Goal: Task Accomplishment & Management: Use online tool/utility

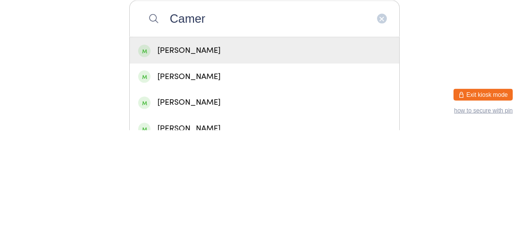
type input "Camer"
click at [240, 177] on div "[PERSON_NAME]" at bounding box center [265, 164] width 270 height 26
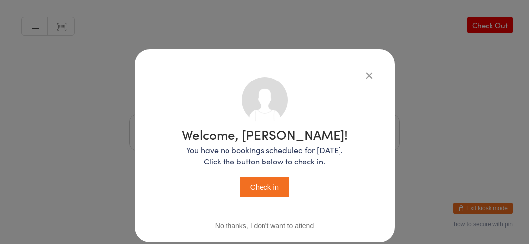
scroll to position [23, 0]
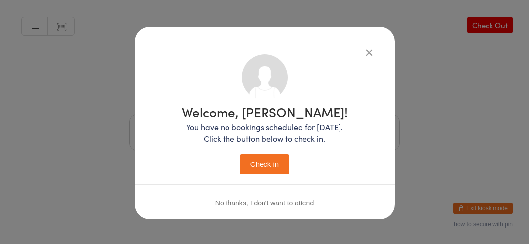
click at [272, 167] on button "Check in" at bounding box center [264, 164] width 49 height 20
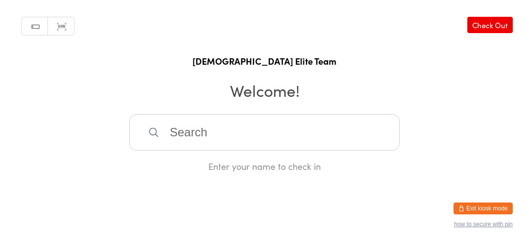
click at [283, 101] on h2 "Welcome!" at bounding box center [264, 90] width 509 height 22
click at [263, 146] on input "search" at bounding box center [264, 132] width 270 height 37
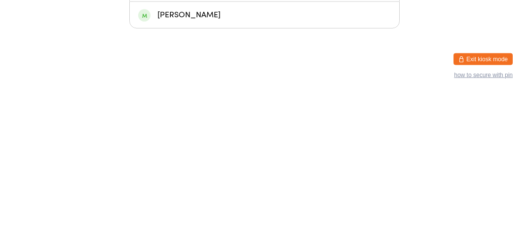
type input "Dom"
click at [250, 177] on div "[PERSON_NAME]" at bounding box center [265, 164] width 270 height 26
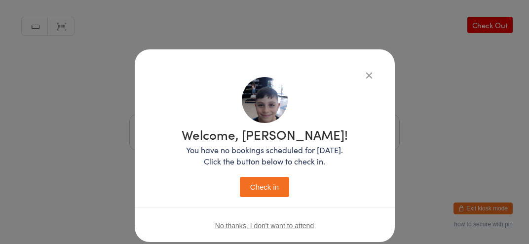
click at [371, 76] on icon "button" at bounding box center [369, 75] width 11 height 11
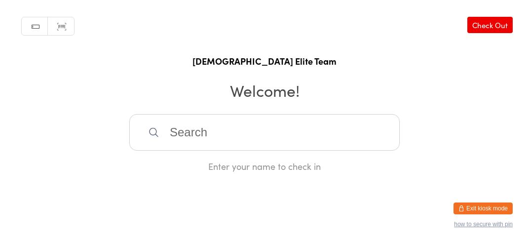
click at [240, 139] on input "search" at bounding box center [264, 132] width 270 height 37
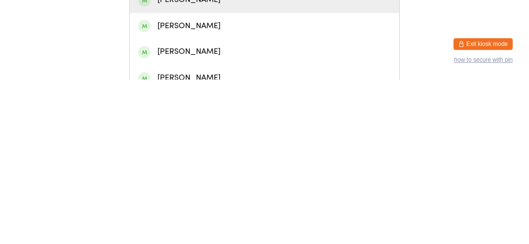
type input "[PERSON_NAME]"
click at [296, 171] on div "[PERSON_NAME]" at bounding box center [264, 163] width 253 height 13
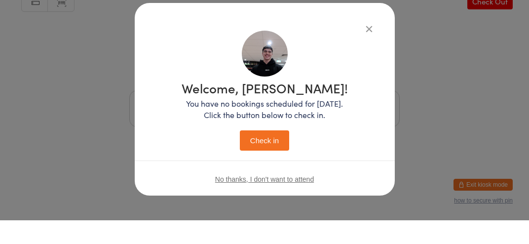
click at [276, 164] on button "Check in" at bounding box center [264, 164] width 49 height 20
